Goal: Task Accomplishment & Management: Manage account settings

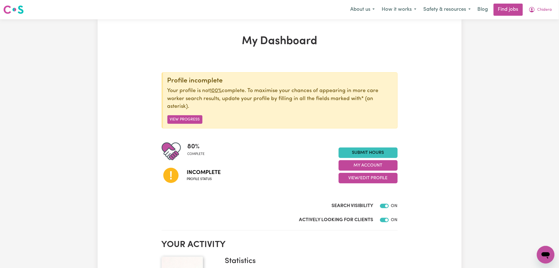
scroll to position [73, 0]
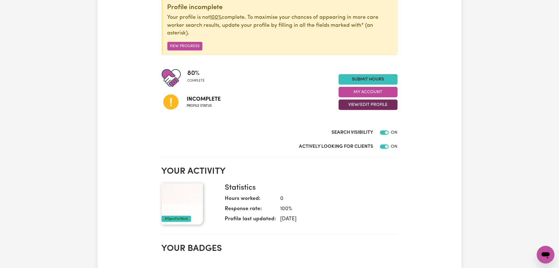
click at [356, 105] on button "View/Edit Profile" at bounding box center [368, 105] width 59 height 10
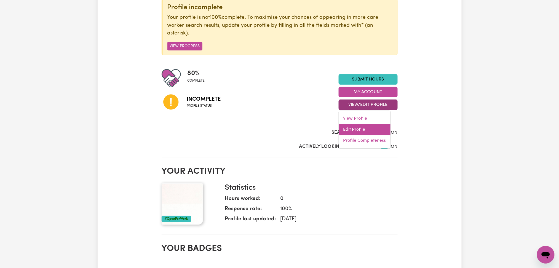
click at [354, 129] on link "Edit Profile" at bounding box center [365, 129] width 52 height 11
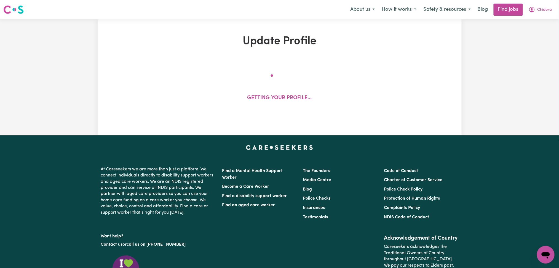
select select "[DEMOGRAPHIC_DATA]"
select select "Student Visa"
select select "Studying a healthcare related degree or qualification"
select select "40"
select select "60"
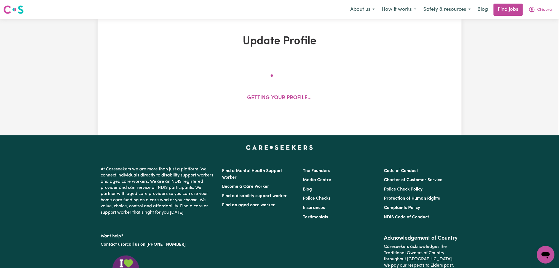
select select "60"
select select "65"
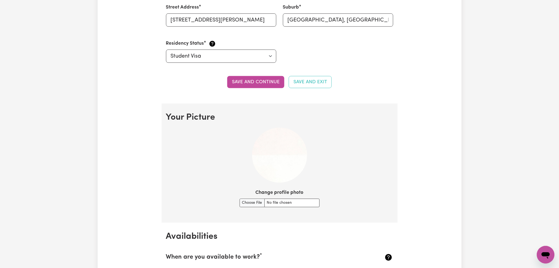
scroll to position [442, 0]
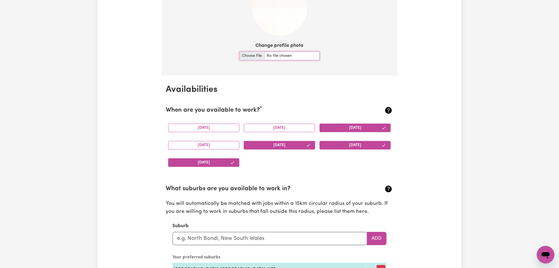
click at [249, 55] on input "Change profile photo" at bounding box center [280, 56] width 80 height 9
type input "C:\fakepath\Chidera Eya prof pict.jpeg"
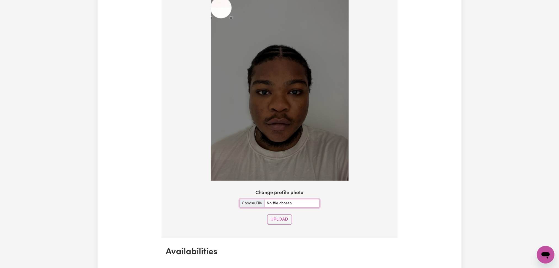
scroll to position [386, 0]
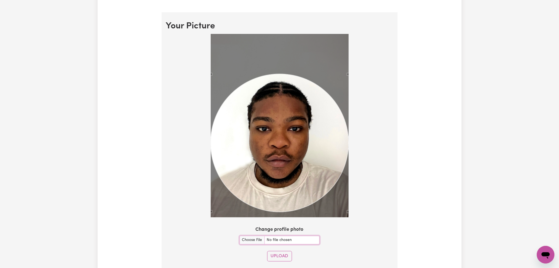
click at [291, 138] on div "Use the arrow keys to move the crop selection area" at bounding box center [280, 143] width 138 height 138
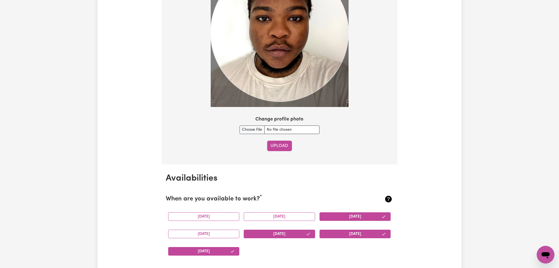
click at [286, 144] on button "Upload" at bounding box center [279, 146] width 25 height 10
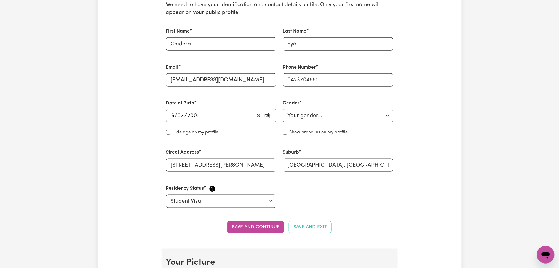
scroll to position [0, 0]
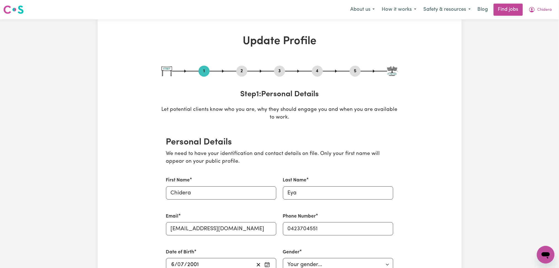
click at [244, 71] on button "2" at bounding box center [242, 71] width 11 height 7
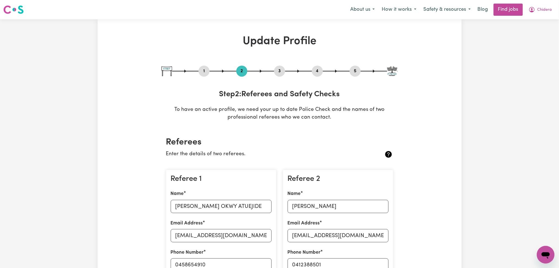
click at [315, 74] on button "4" at bounding box center [317, 71] width 11 height 7
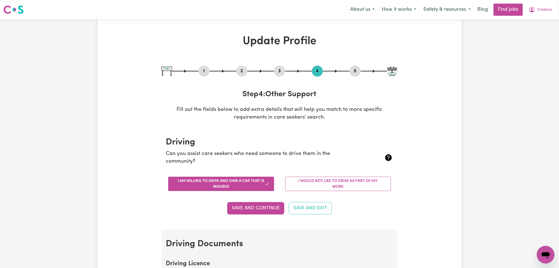
click at [358, 74] on button "5" at bounding box center [355, 71] width 11 height 7
select select "I am providing services by being employed by an organisation"
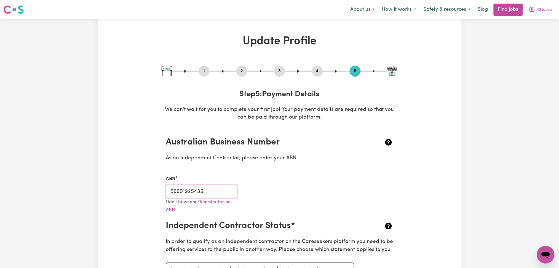
click at [200, 192] on input "56601925435" at bounding box center [201, 191] width 71 height 13
click at [535, 10] on icon "My Account" at bounding box center [532, 9] width 7 height 7
click at [530, 31] on link "My Dashboard" at bounding box center [534, 31] width 44 height 10
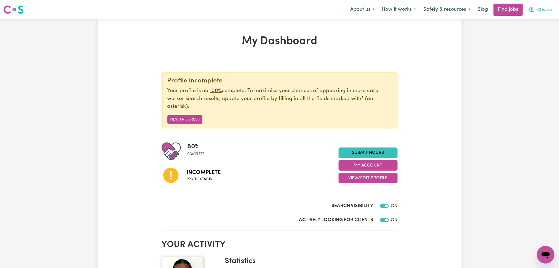
click at [541, 11] on span "Chidera" at bounding box center [545, 10] width 15 height 6
click at [529, 41] on link "Logout" at bounding box center [534, 42] width 44 height 10
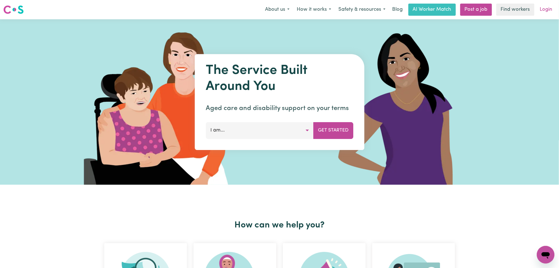
click at [552, 6] on link "Login" at bounding box center [546, 10] width 19 height 12
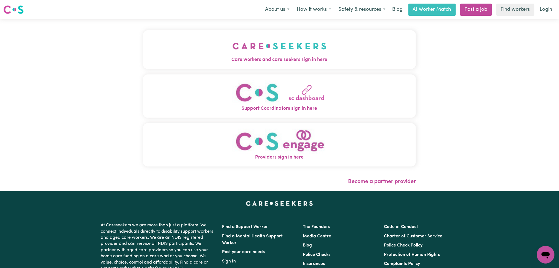
click at [233, 37] on button "Care workers and care seekers sign in here" at bounding box center [279, 49] width 273 height 39
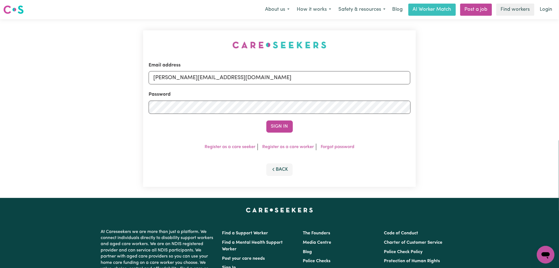
click at [228, 85] on form "Email address [PERSON_NAME][EMAIL_ADDRESS][DOMAIN_NAME] Password Sign In" at bounding box center [280, 97] width 262 height 71
drag, startPoint x: 216, startPoint y: 77, endPoint x: 214, endPoint y: 80, distance: 3.6
click at [215, 78] on input "[PERSON_NAME][EMAIL_ADDRESS][DOMAIN_NAME]" at bounding box center [280, 77] width 262 height 13
drag, startPoint x: 182, startPoint y: 75, endPoint x: 316, endPoint y: 80, distance: 134.8
click at [338, 75] on input "Superuser~[EMAIL_ADDRESS][DOMAIN_NAME]" at bounding box center [280, 77] width 262 height 13
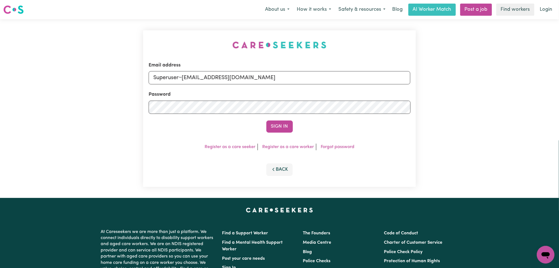
type input "Superuser~[EMAIL_ADDRESS][DOMAIN_NAME]"
click at [279, 133] on div "Sign In" at bounding box center [280, 127] width 262 height 12
click at [283, 122] on button "Sign In" at bounding box center [280, 127] width 26 height 12
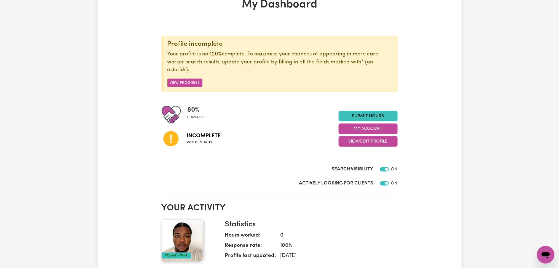
scroll to position [73, 0]
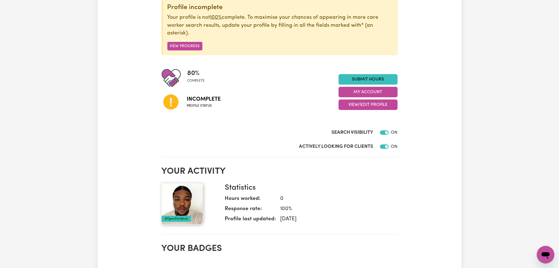
click at [365, 111] on div "80 % complete Incomplete Profile status Submit Hours My Account View/Edit Profi…" at bounding box center [280, 91] width 236 height 47
click at [364, 108] on button "View/Edit Profile" at bounding box center [368, 105] width 59 height 10
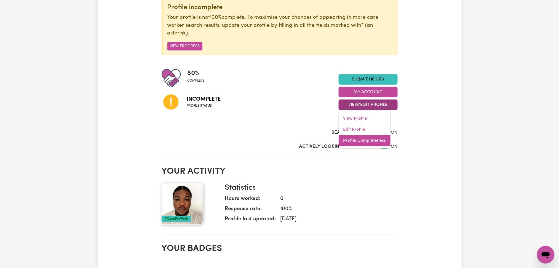
click at [357, 139] on link "Profile Completeness" at bounding box center [365, 141] width 52 height 11
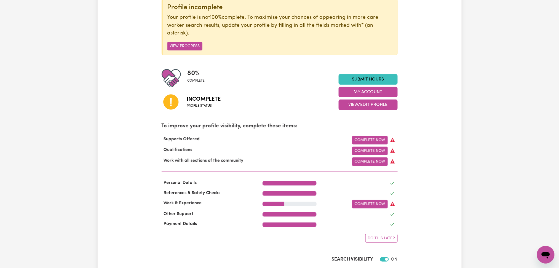
scroll to position [0, 0]
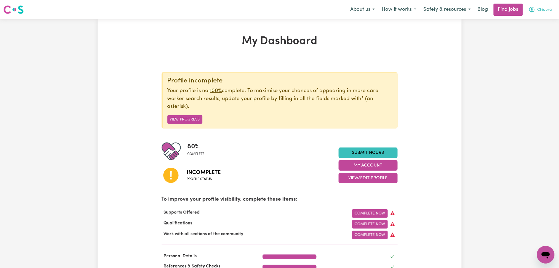
drag, startPoint x: 535, startPoint y: 1, endPoint x: 537, endPoint y: 8, distance: 7.2
click at [536, 2] on nav "Menu About us How it works Safety & resources Blog Find jobs Chidera" at bounding box center [279, 9] width 559 height 19
click at [537, 8] on button "Chidera" at bounding box center [540, 10] width 31 height 12
click at [528, 43] on link "Logout" at bounding box center [534, 42] width 44 height 10
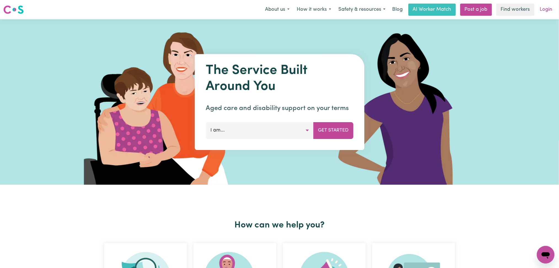
click at [556, 10] on link "Login" at bounding box center [546, 10] width 19 height 12
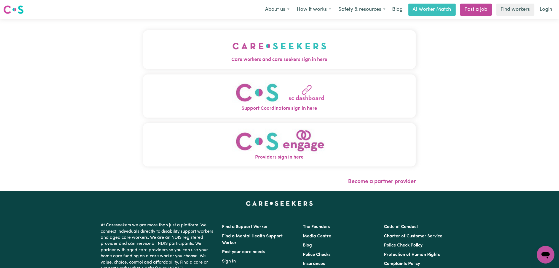
click at [284, 44] on img "Care workers and care seekers sign in here" at bounding box center [280, 46] width 94 height 20
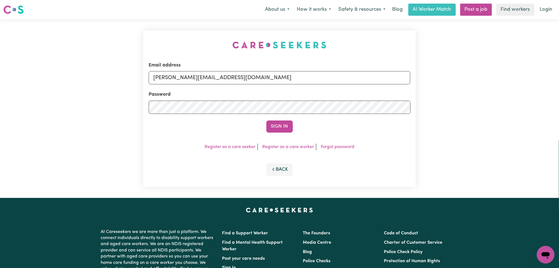
drag, startPoint x: 233, startPoint y: 67, endPoint x: 231, endPoint y: 72, distance: 6.3
click at [233, 67] on div "Email address [PERSON_NAME][EMAIL_ADDRESS][DOMAIN_NAME]" at bounding box center [280, 73] width 262 height 23
click at [223, 82] on input "[PERSON_NAME][EMAIL_ADDRESS][DOMAIN_NAME]" at bounding box center [280, 77] width 262 height 13
drag, startPoint x: 182, startPoint y: 78, endPoint x: 317, endPoint y: 78, distance: 134.4
click at [317, 78] on input "Superuser~[EMAIL_ADDRESS][DOMAIN_NAME]" at bounding box center [280, 77] width 262 height 13
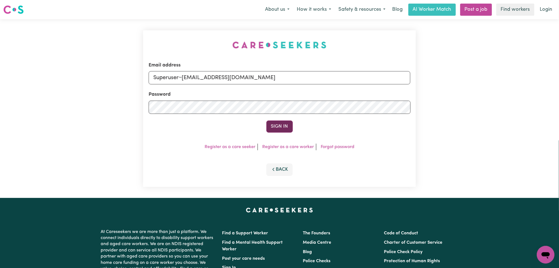
type input "Superuser~[EMAIL_ADDRESS][DOMAIN_NAME]"
click at [278, 126] on button "Sign In" at bounding box center [280, 127] width 26 height 12
